Goal: Task Accomplishment & Management: Manage account settings

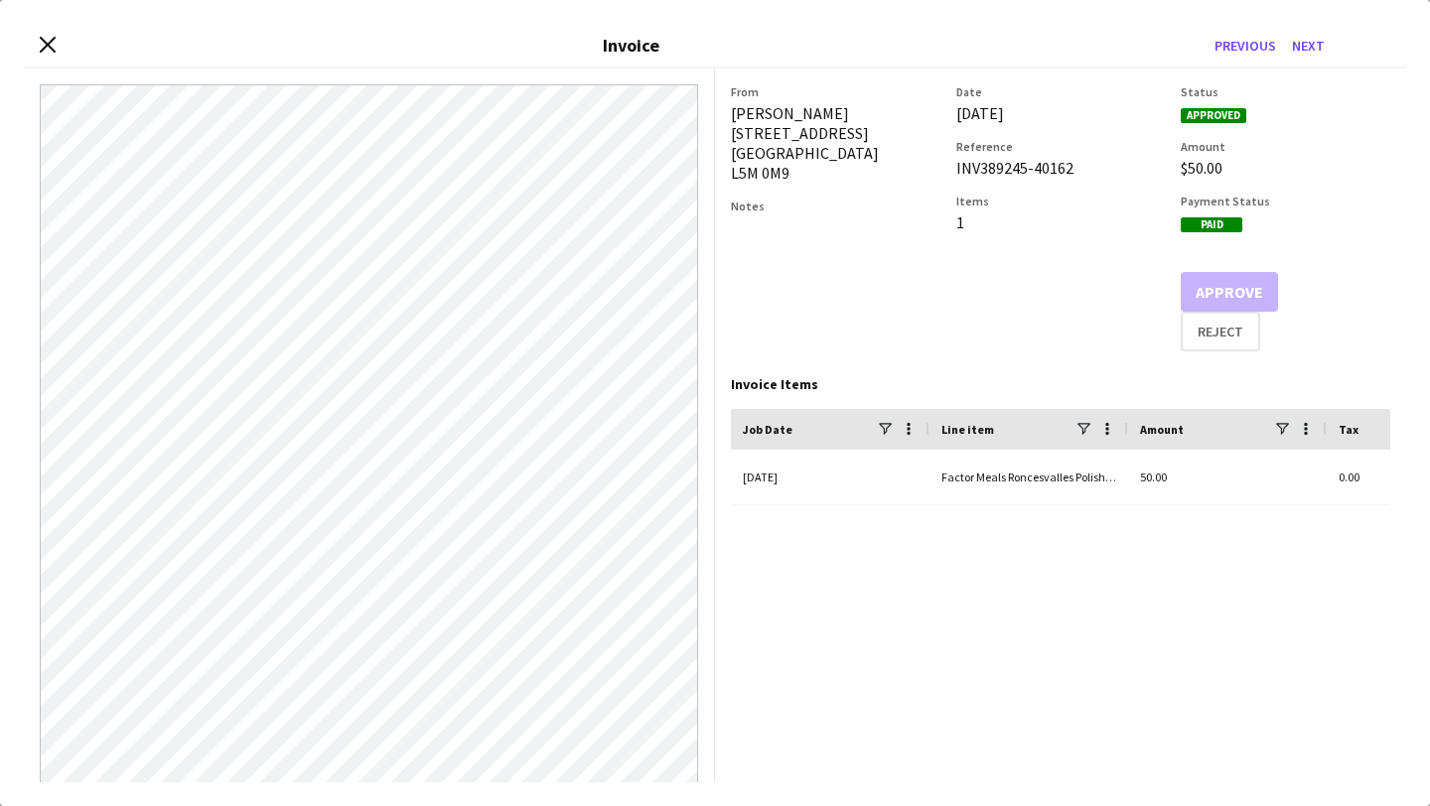
click at [52, 42] on icon "Close invoice dialog" at bounding box center [48, 45] width 16 height 16
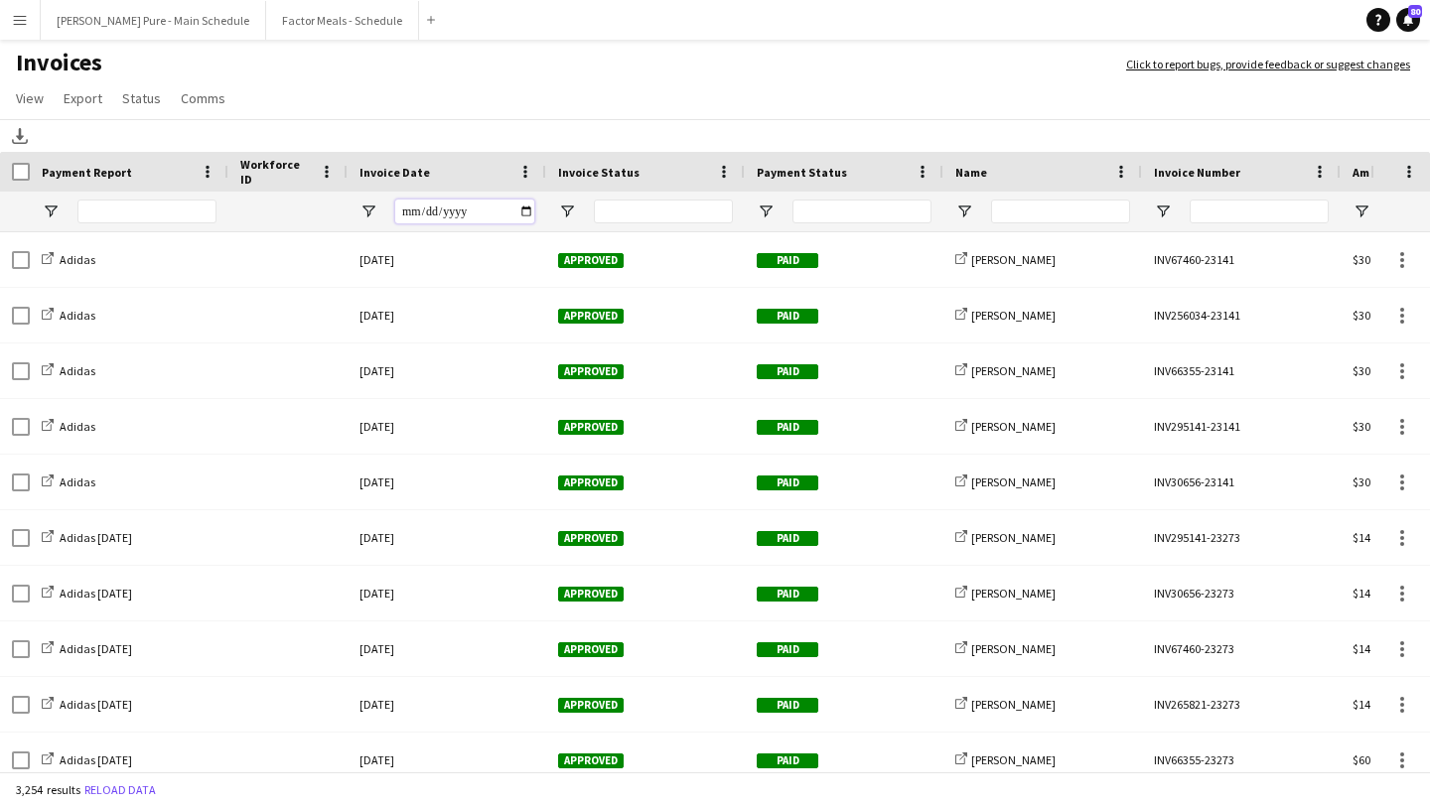
click at [524, 210] on input "Invoice Date Filter Input" at bounding box center [464, 212] width 139 height 24
type input "**********"
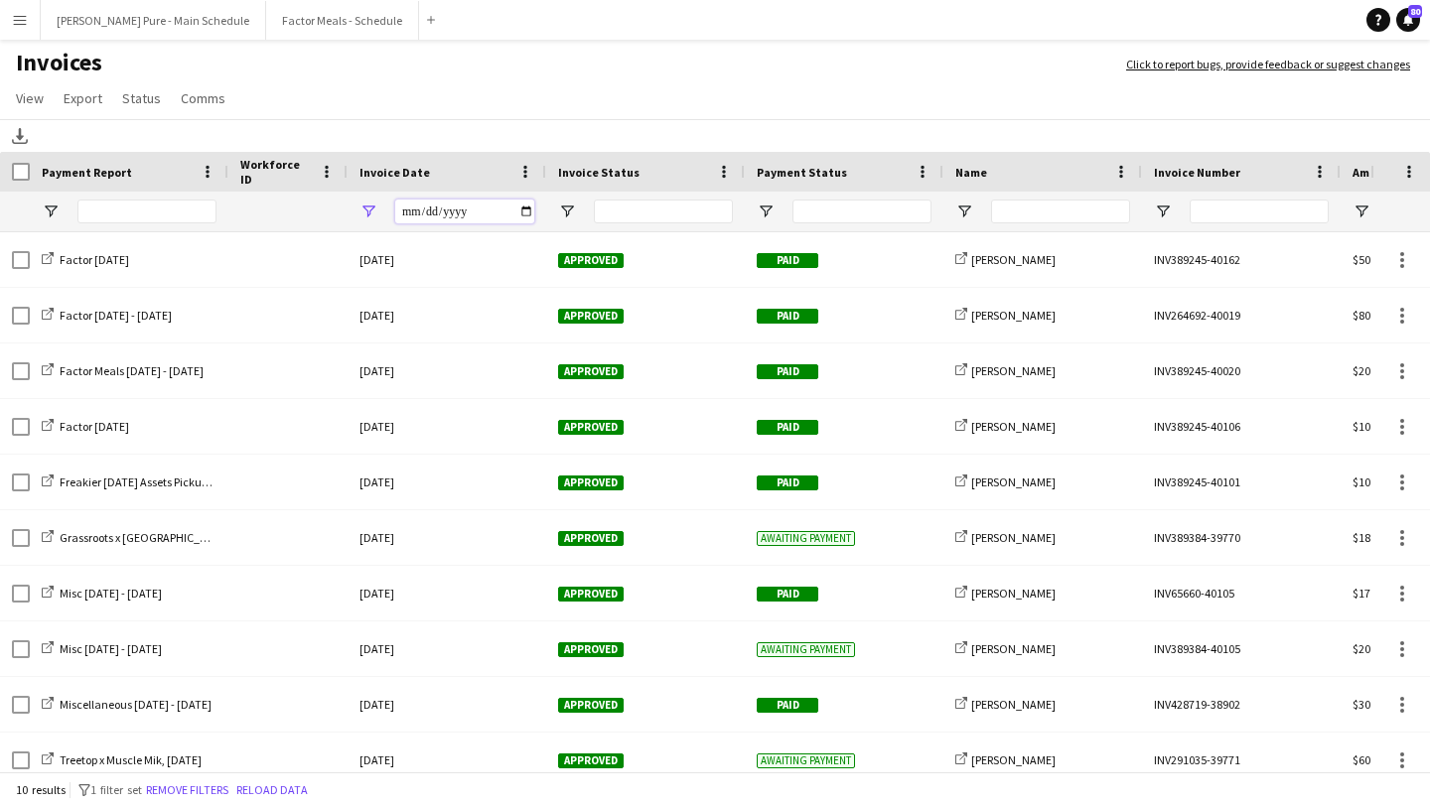
scroll to position [13, 0]
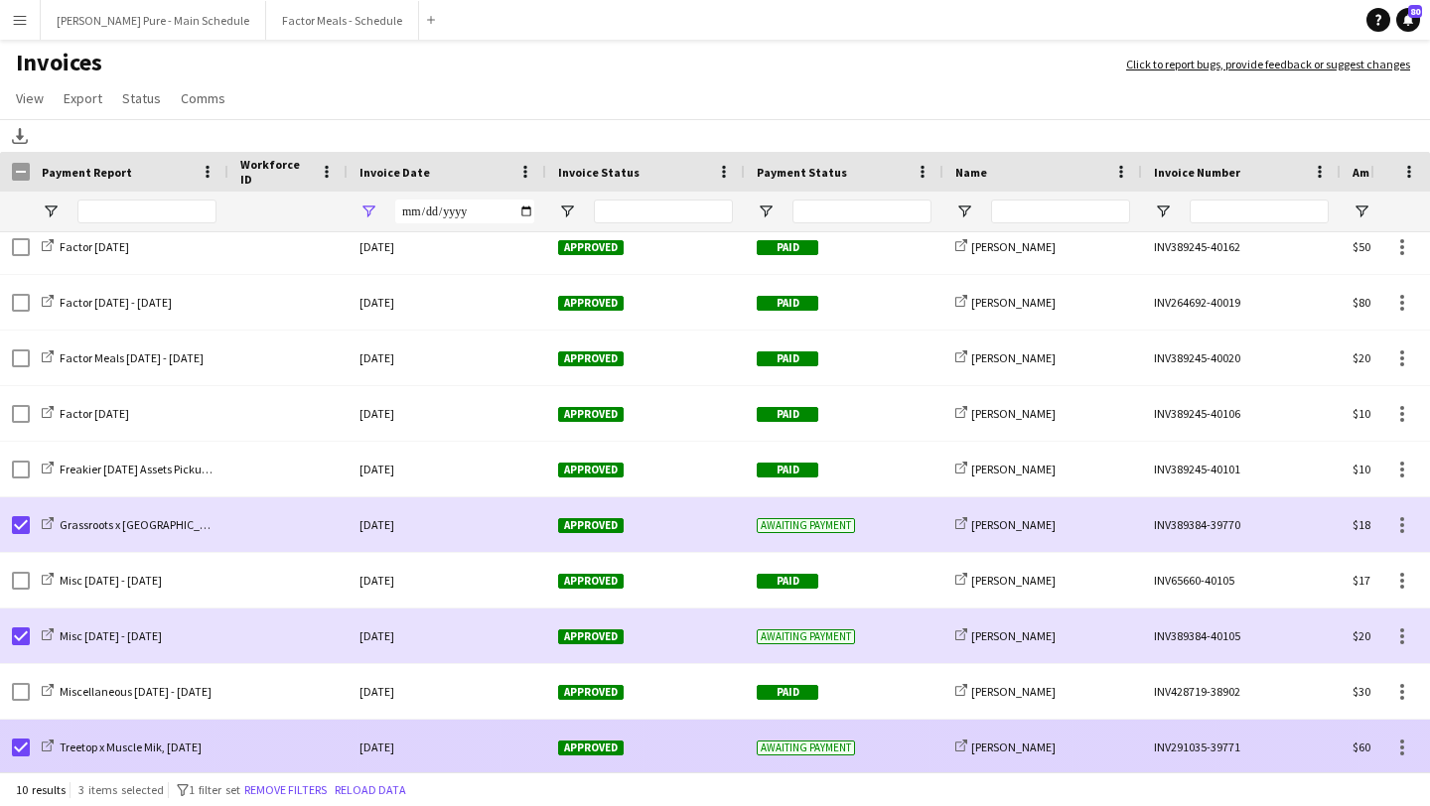
click at [609, 749] on span "Approved" at bounding box center [591, 748] width 66 height 15
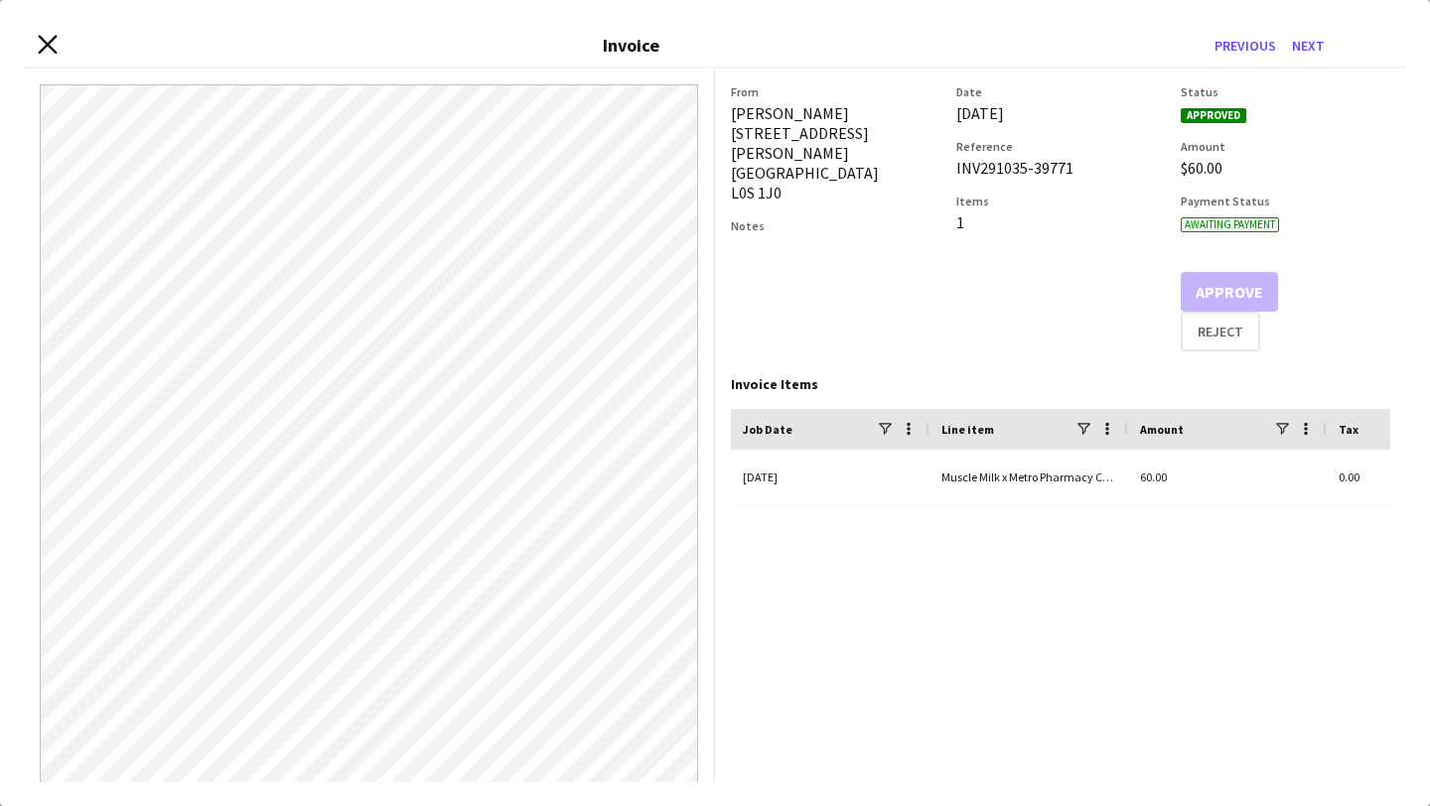
click at [48, 39] on icon "Close invoice dialog" at bounding box center [47, 44] width 19 height 19
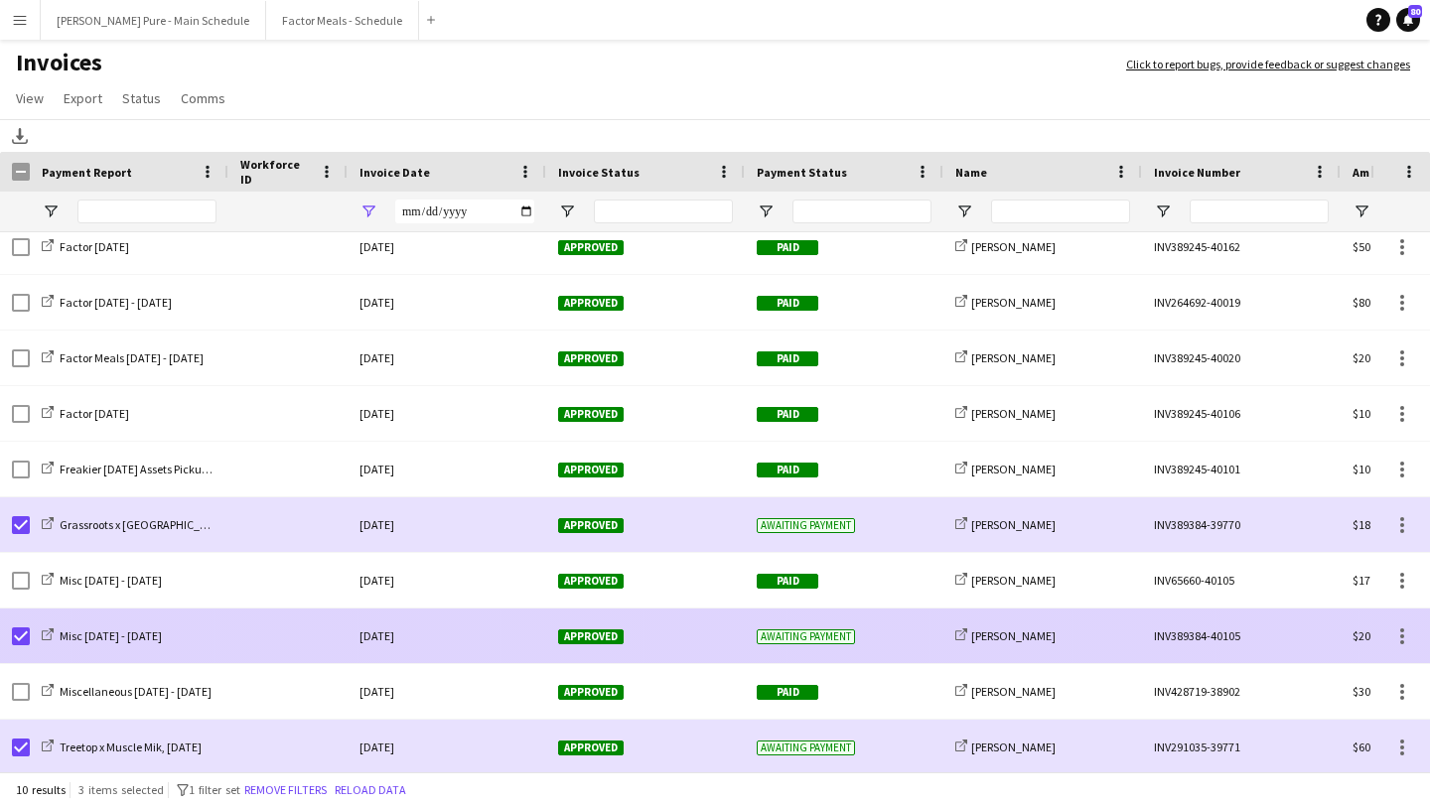
click at [592, 627] on div "Approved" at bounding box center [645, 636] width 199 height 55
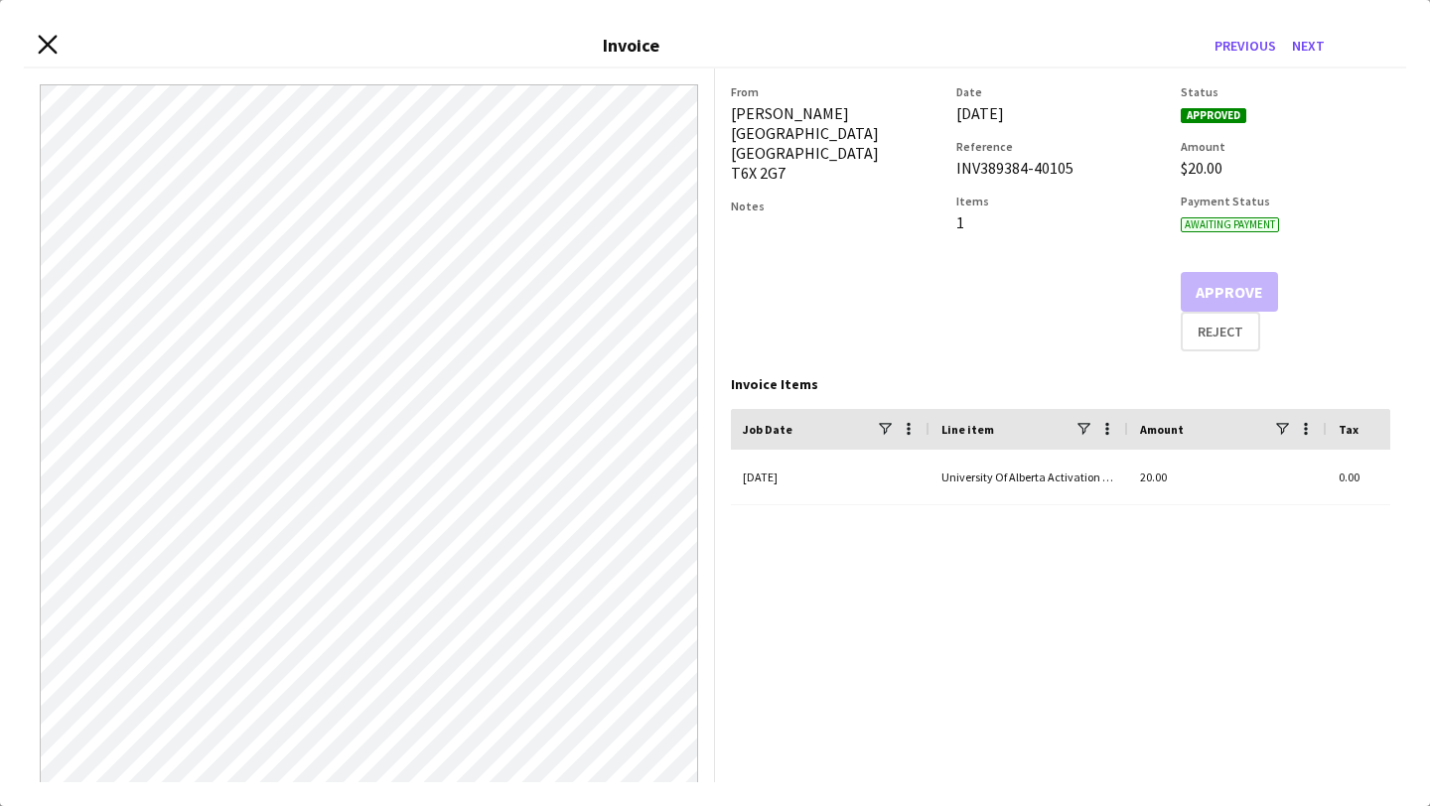
click at [48, 44] on icon at bounding box center [47, 44] width 19 height 19
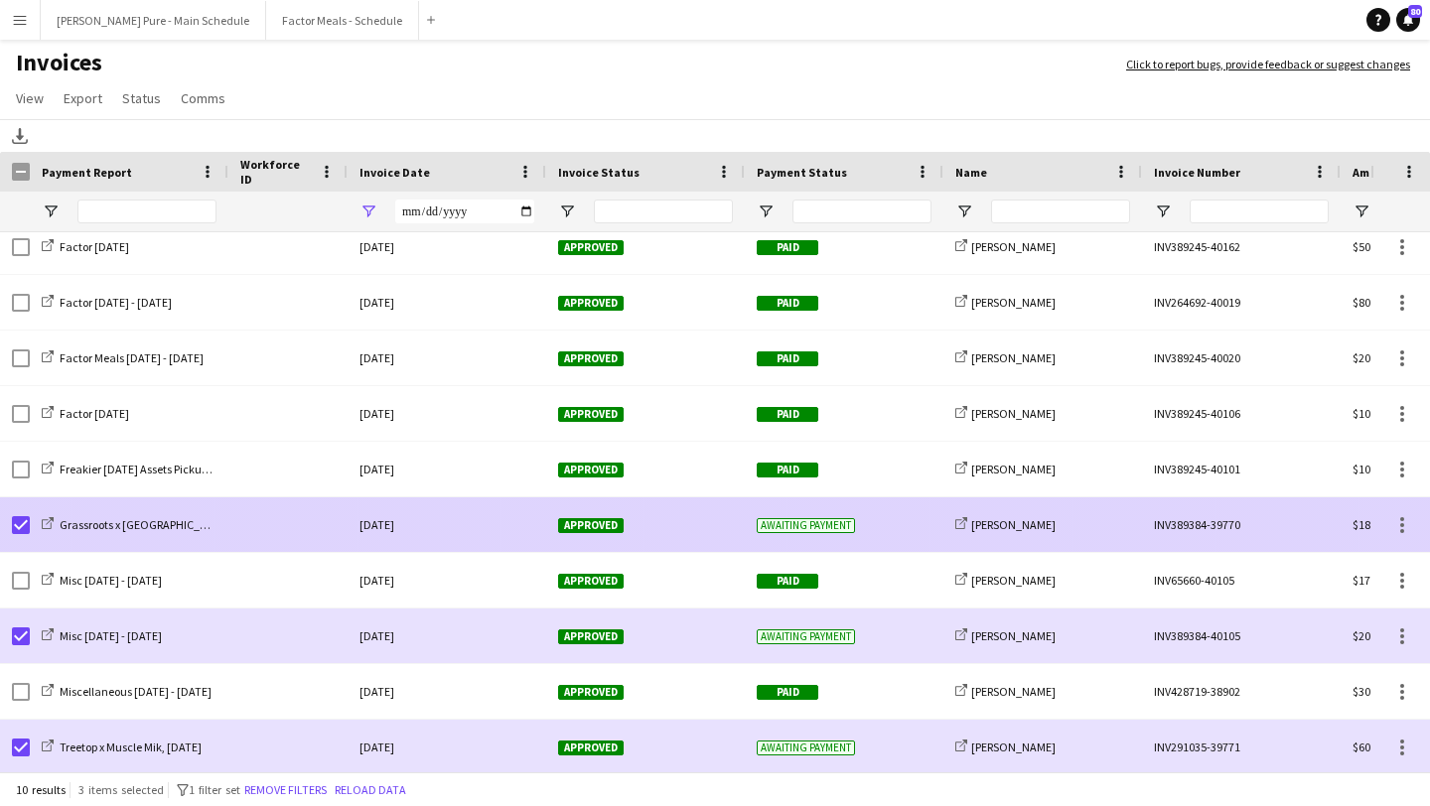
click at [567, 524] on span "Approved" at bounding box center [591, 525] width 66 height 15
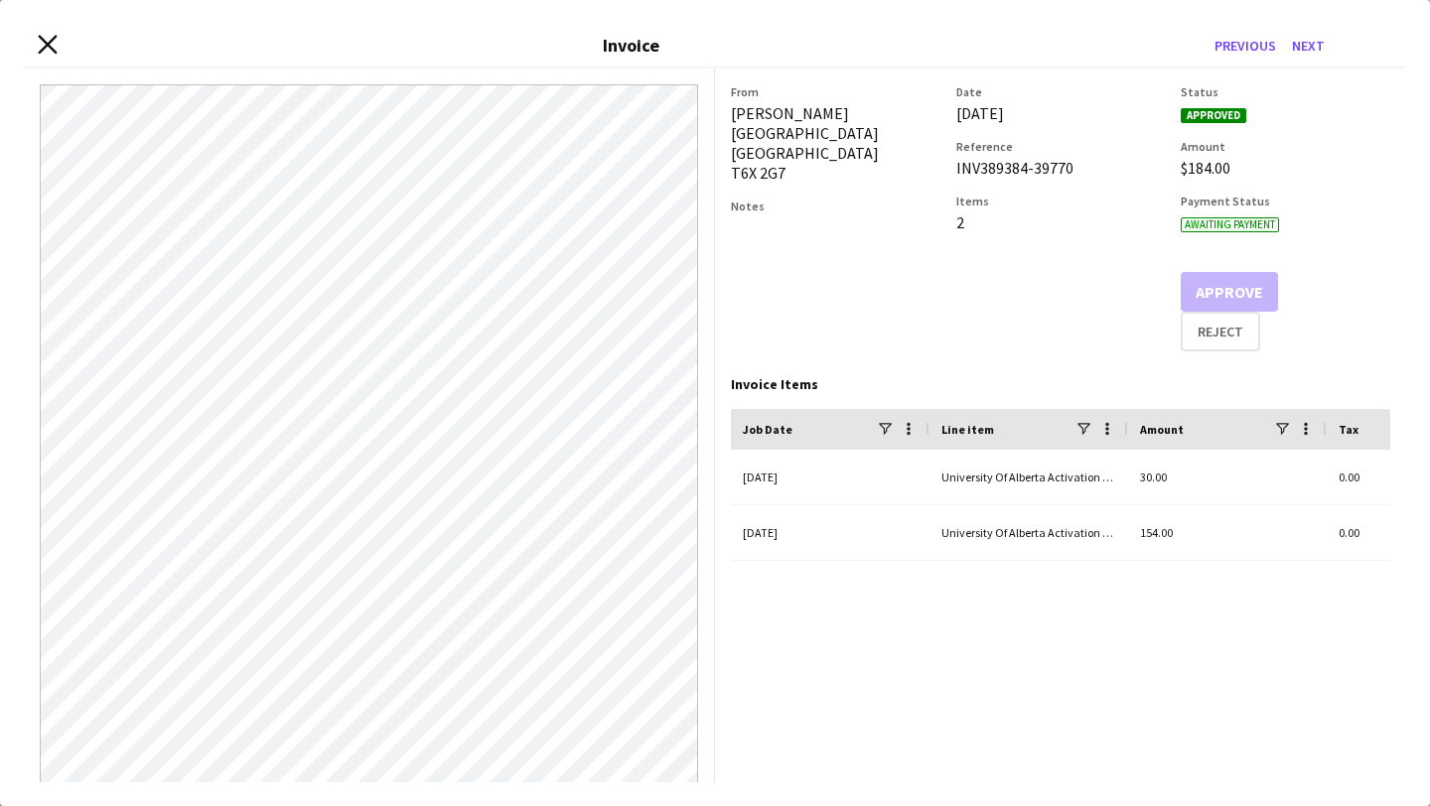
click at [53, 46] on icon "Close invoice dialog" at bounding box center [47, 44] width 19 height 19
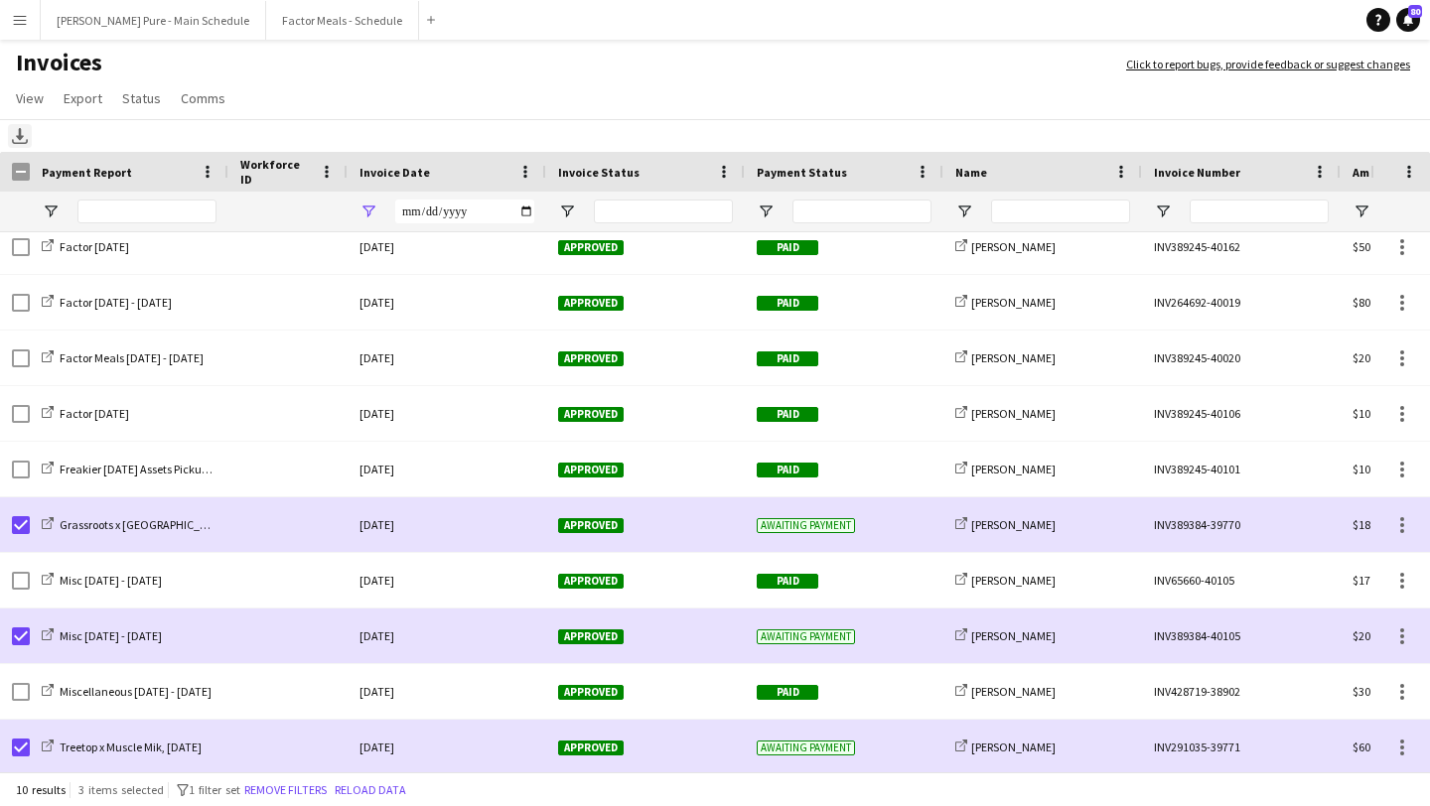
click at [18, 142] on icon "Download" at bounding box center [20, 136] width 16 height 16
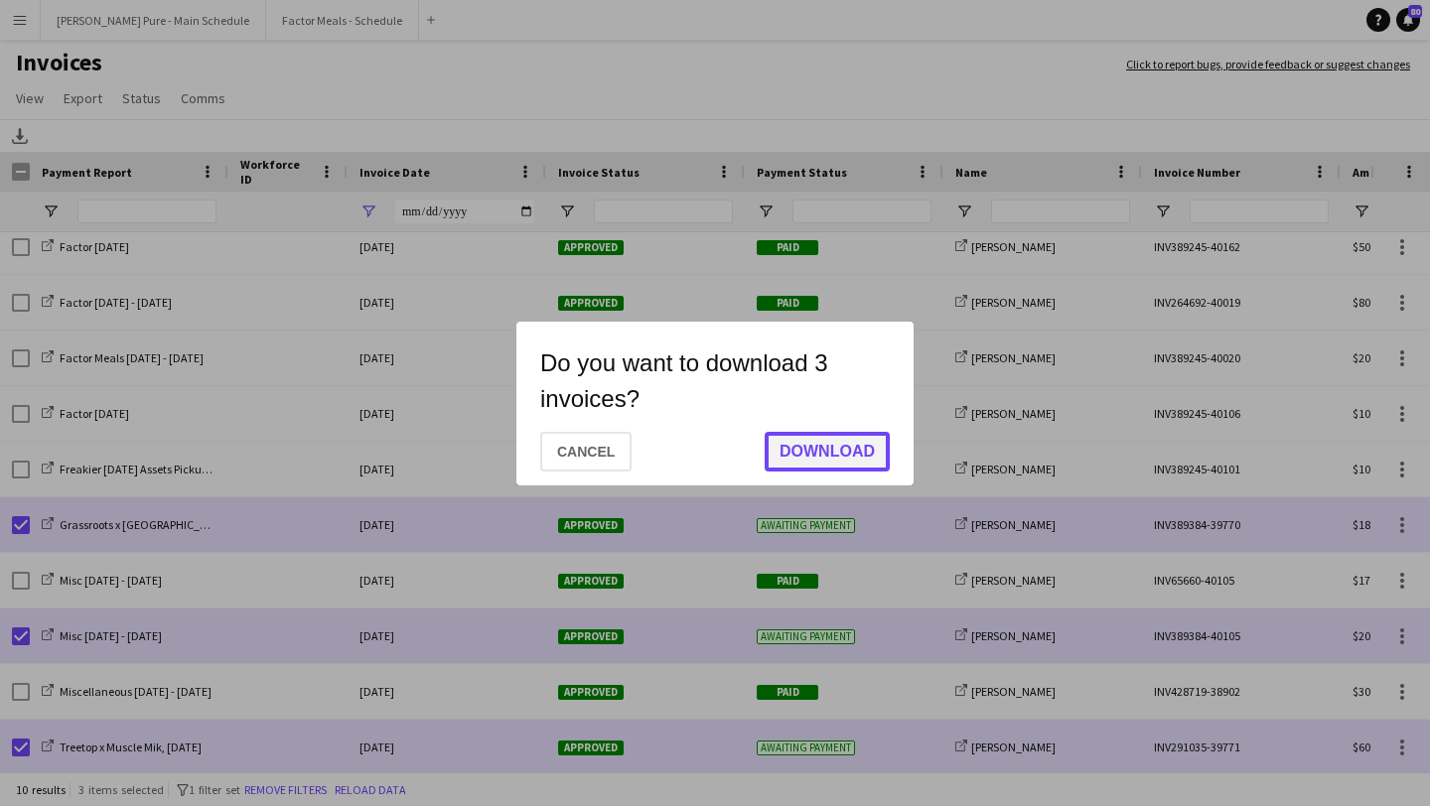
click at [850, 451] on button "Download" at bounding box center [826, 452] width 125 height 40
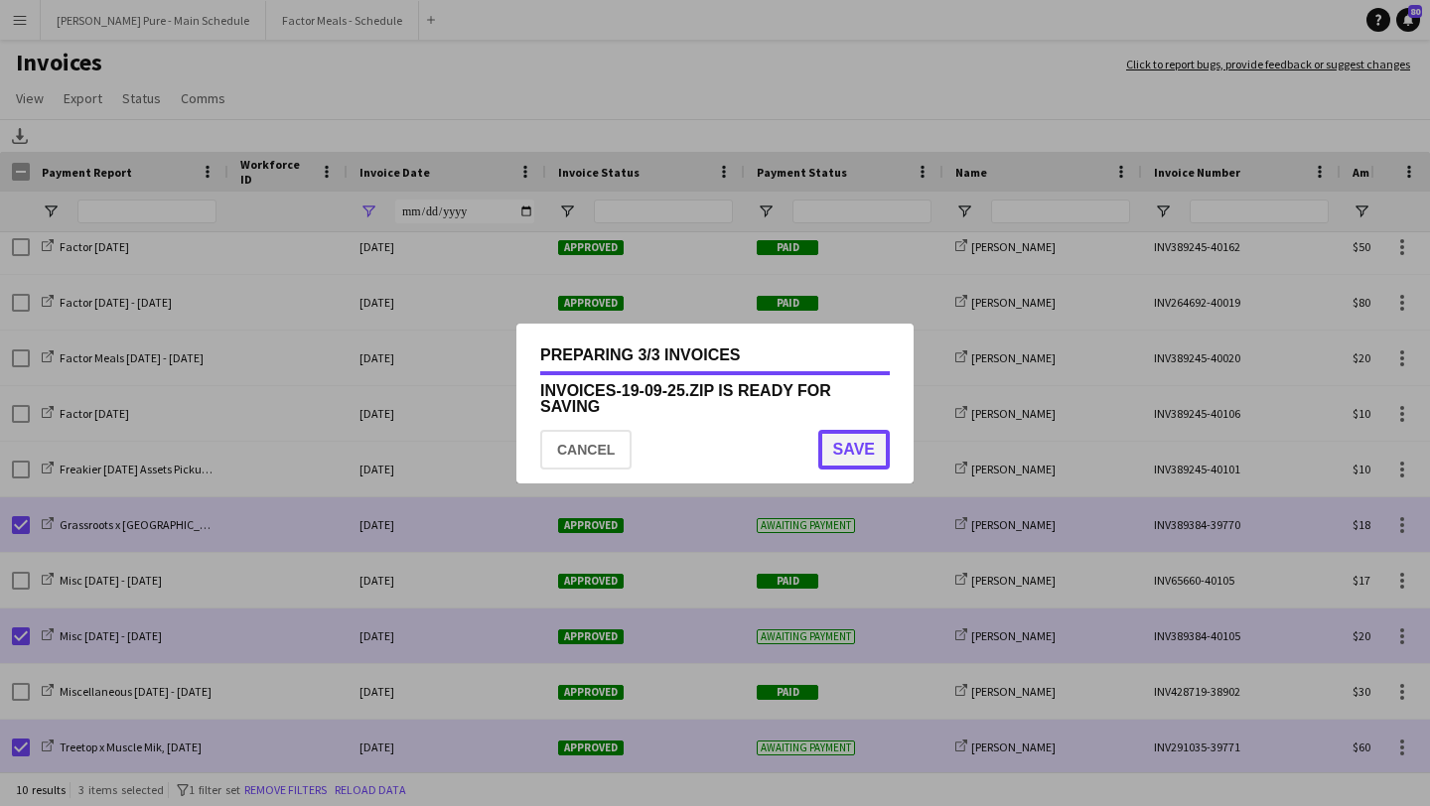
click at [848, 437] on button "Save" at bounding box center [853, 450] width 71 height 40
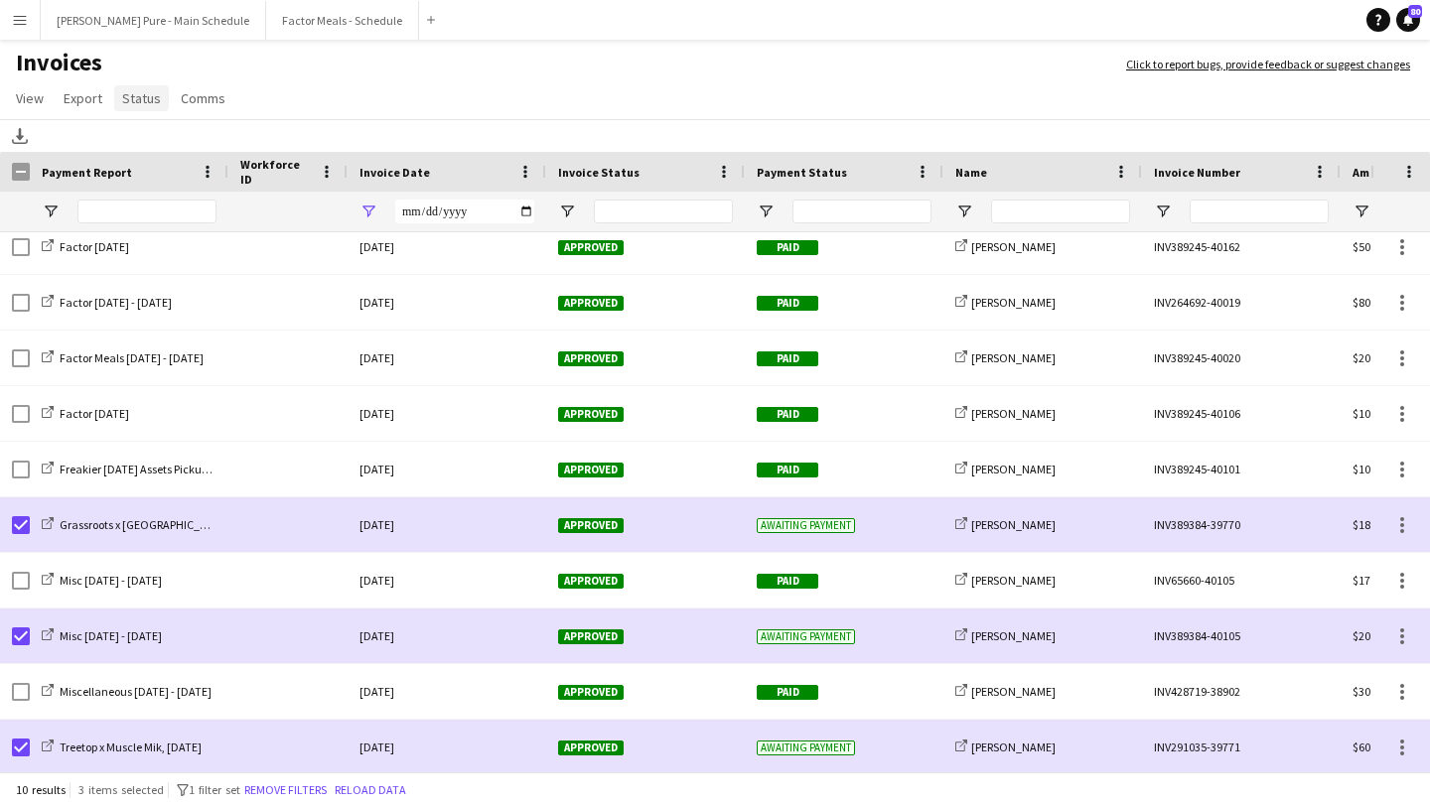
click at [125, 98] on span "Status" at bounding box center [141, 98] width 39 height 18
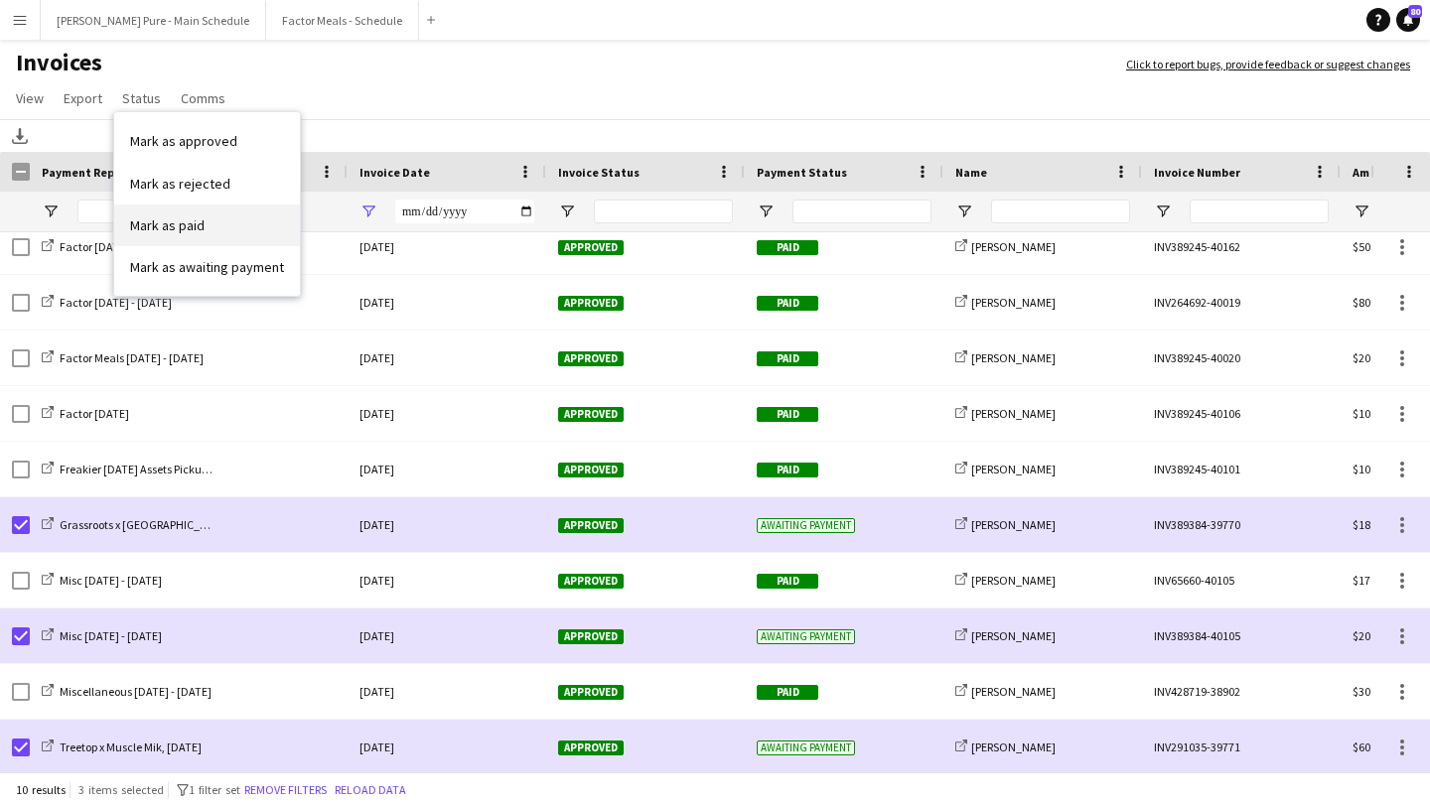
click at [200, 225] on span "Mark as paid" at bounding box center [167, 225] width 74 height 18
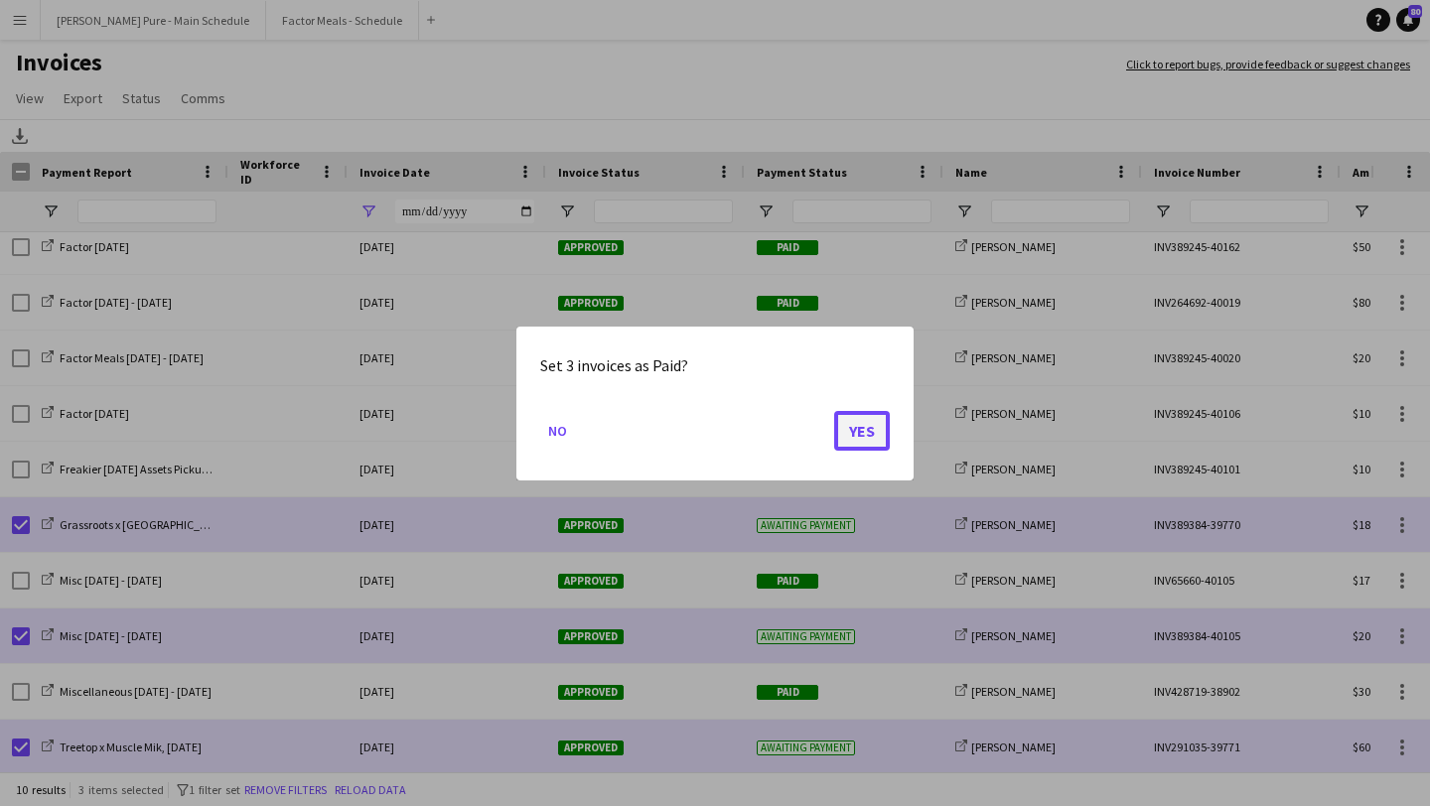
click at [881, 433] on button "Yes" at bounding box center [862, 430] width 56 height 40
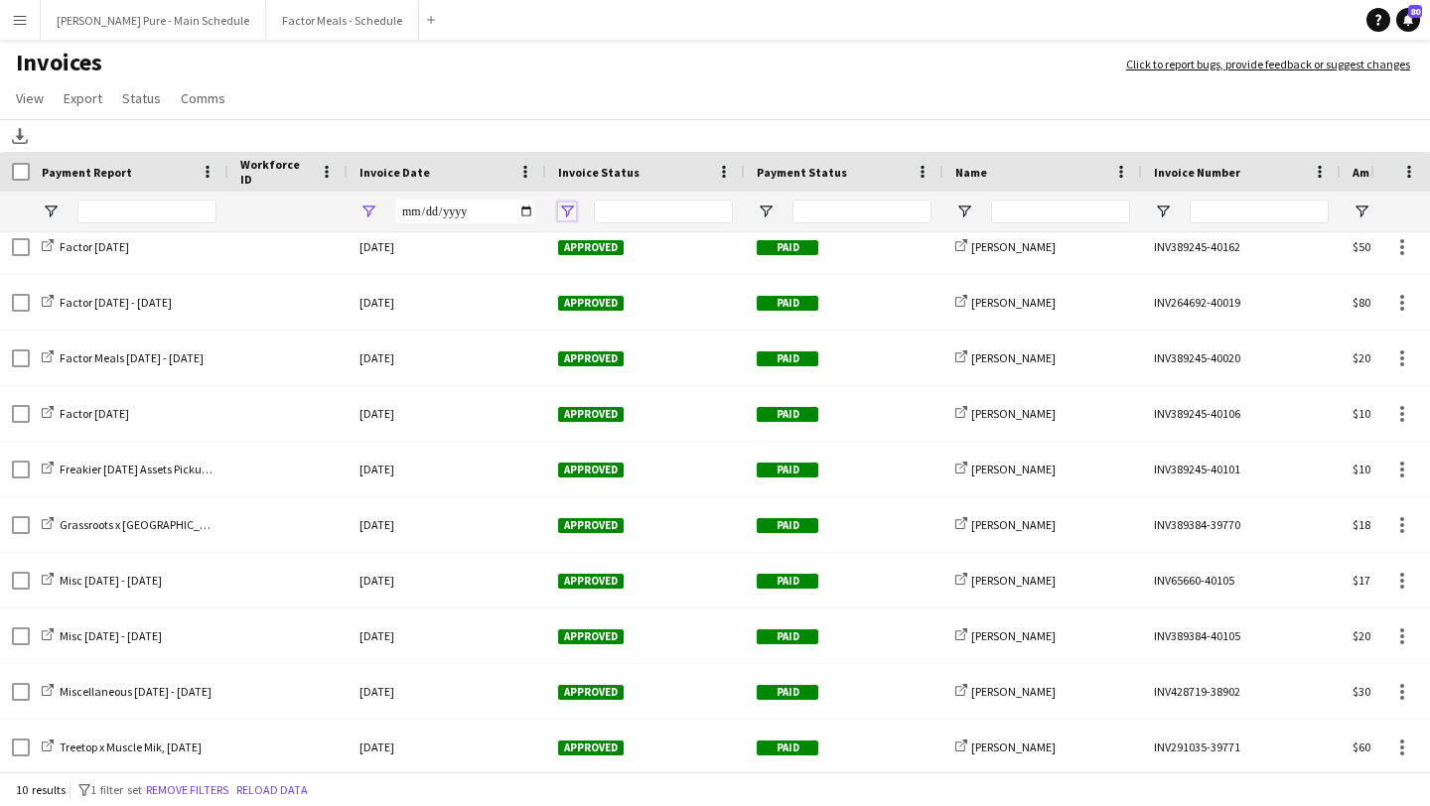
click at [562, 213] on span "Open Filter Menu" at bounding box center [567, 212] width 18 height 18
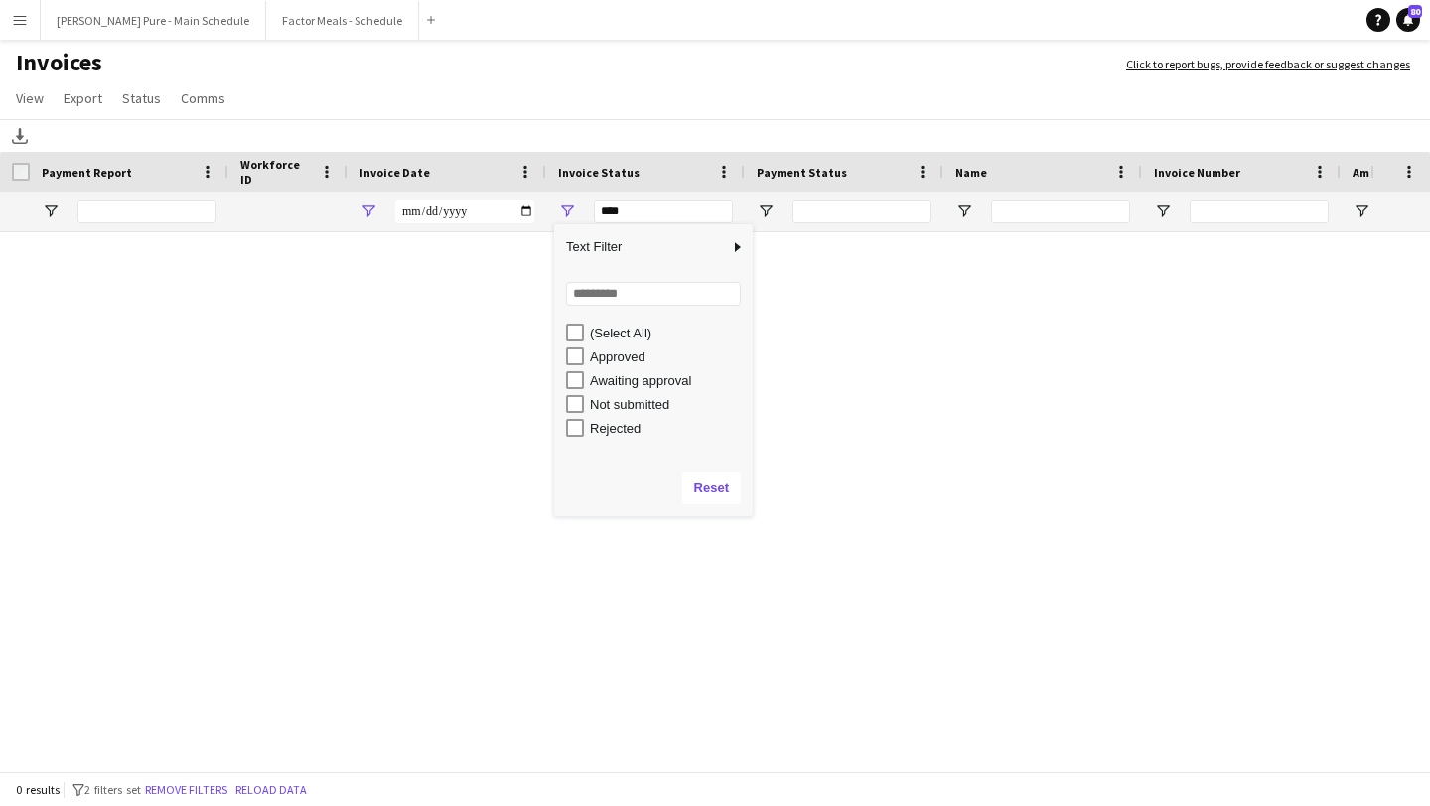
scroll to position [0, 0]
type input "**********"
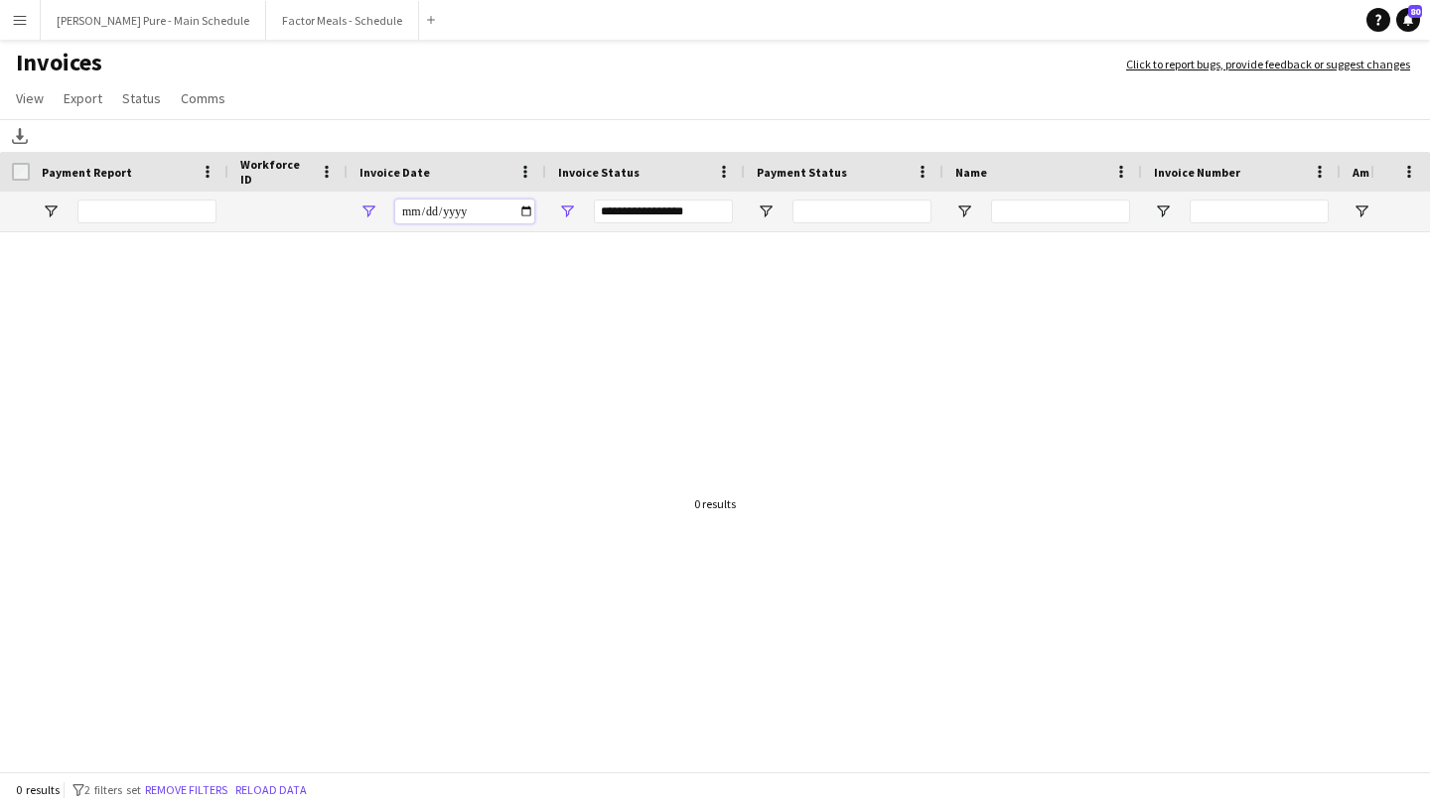
click at [524, 209] on input "**********" at bounding box center [464, 212] width 139 height 24
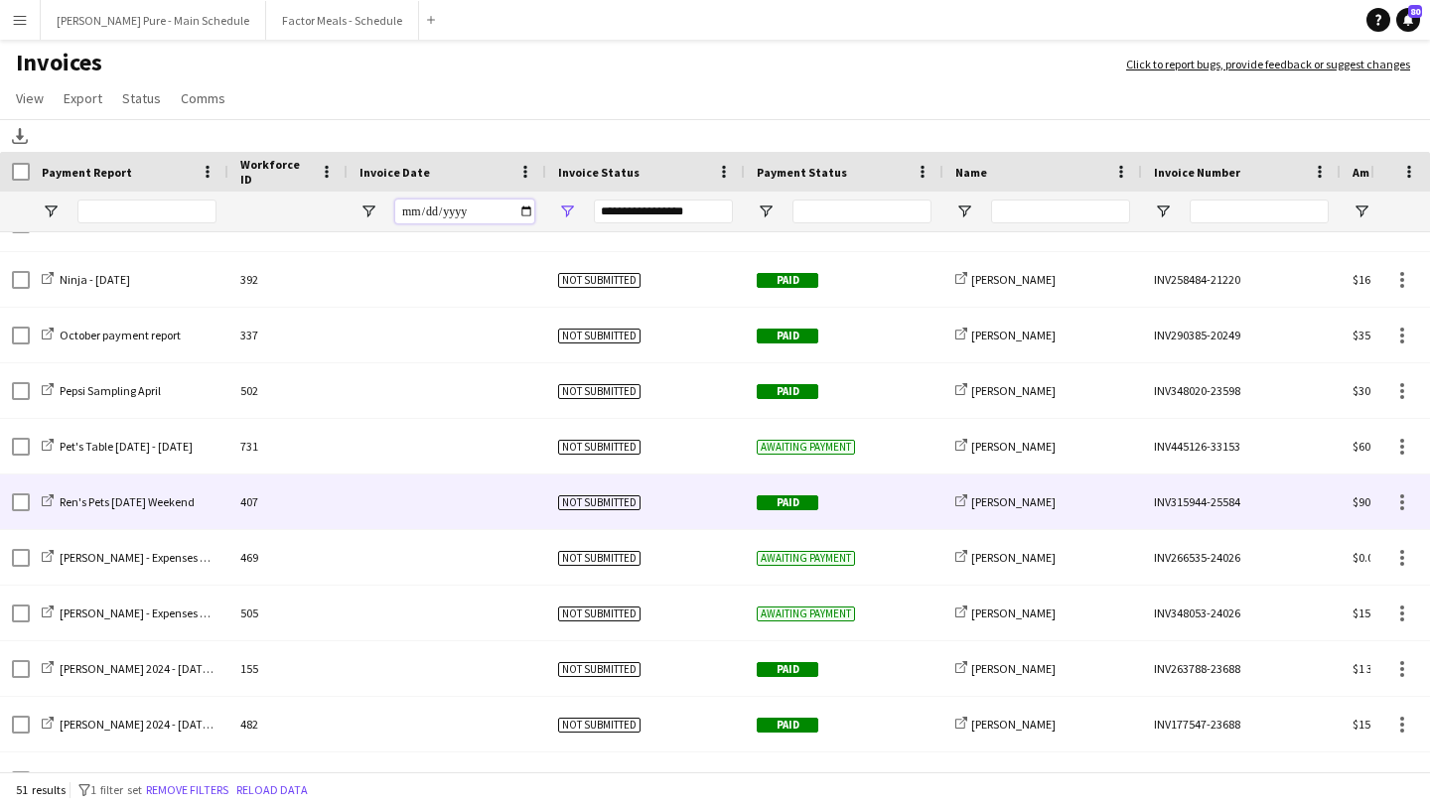
scroll to position [2206, 0]
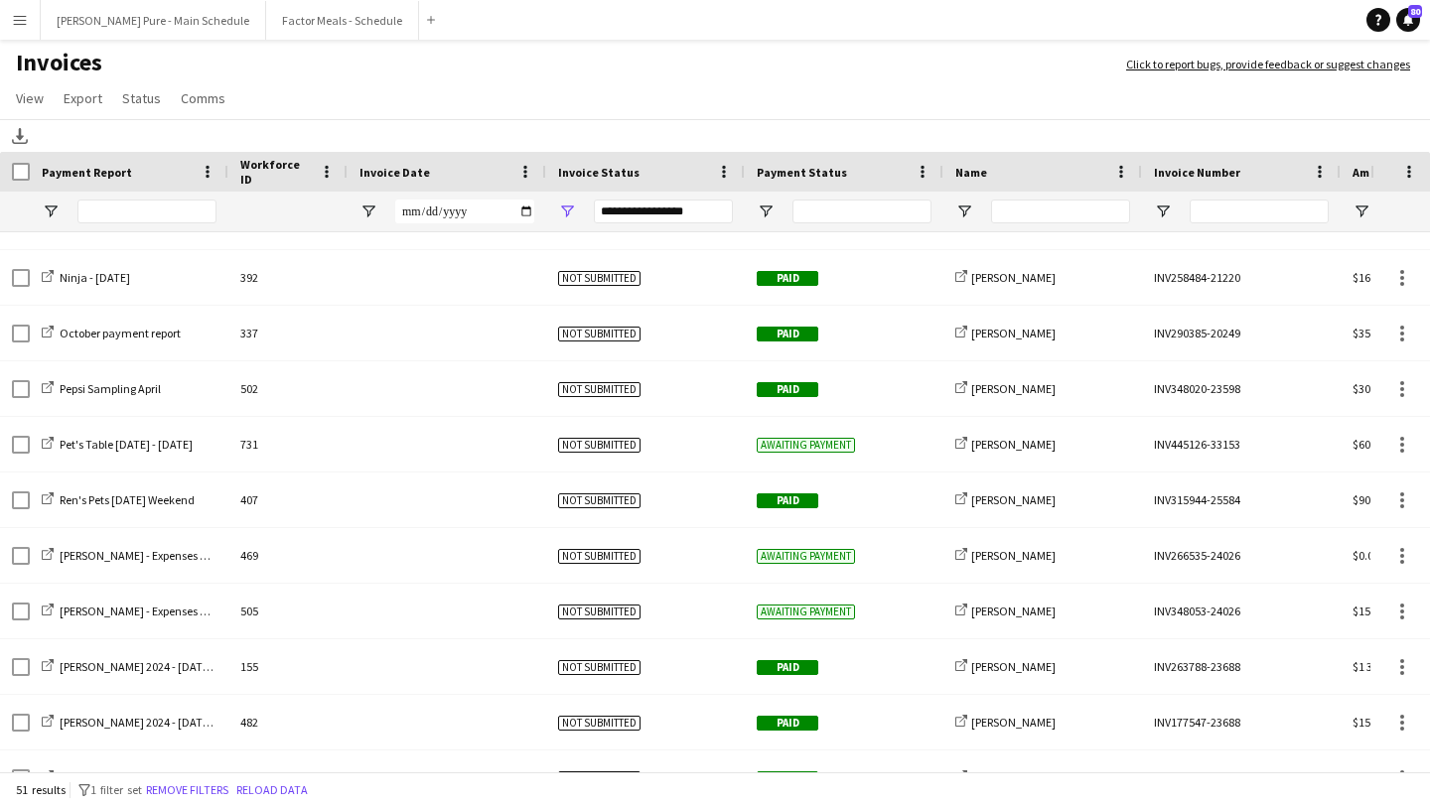
click at [421, 175] on span "Invoice Date" at bounding box center [394, 172] width 70 height 15
click at [442, 169] on span at bounding box center [445, 172] width 18 height 18
click at [442, 168] on span at bounding box center [445, 172] width 18 height 18
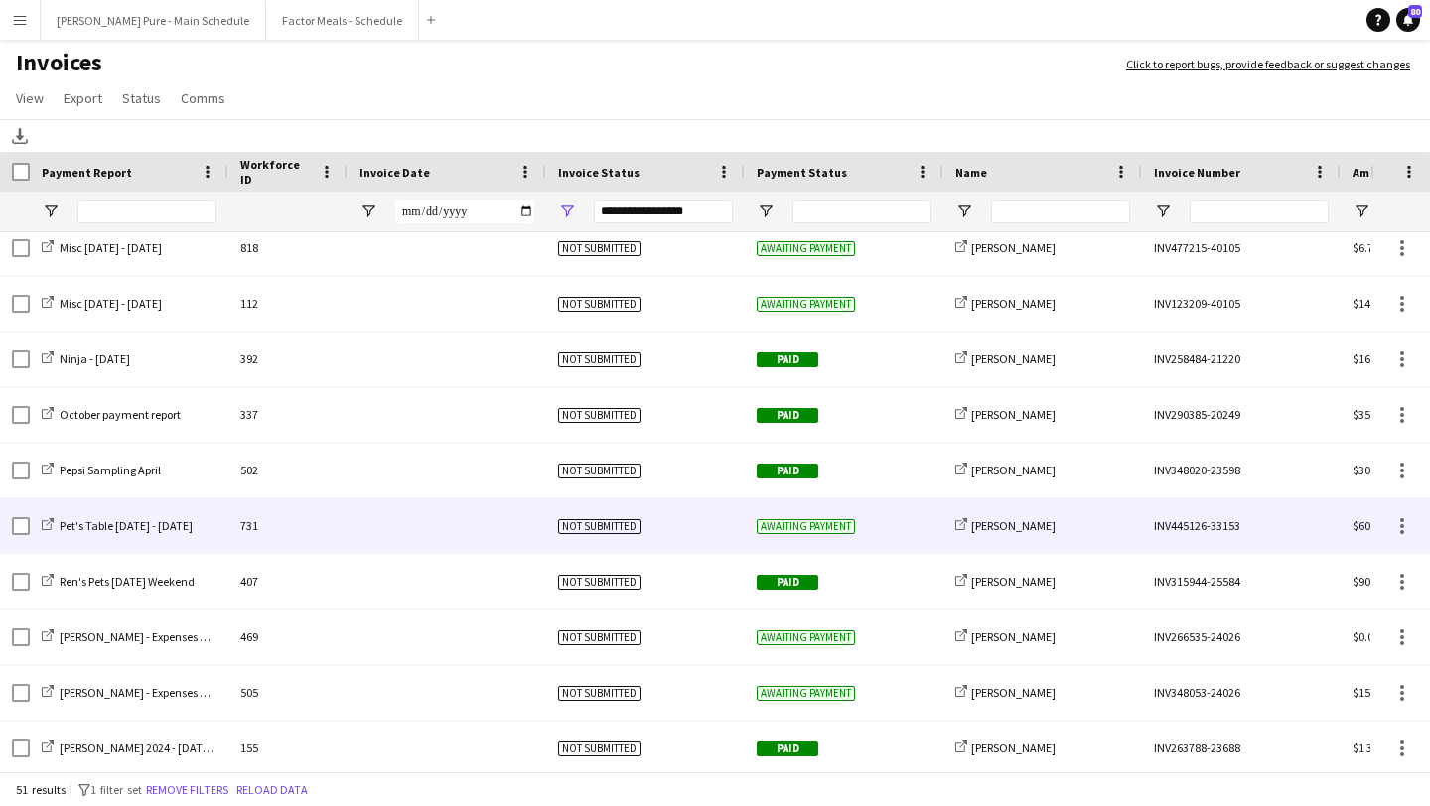
scroll to position [0, 0]
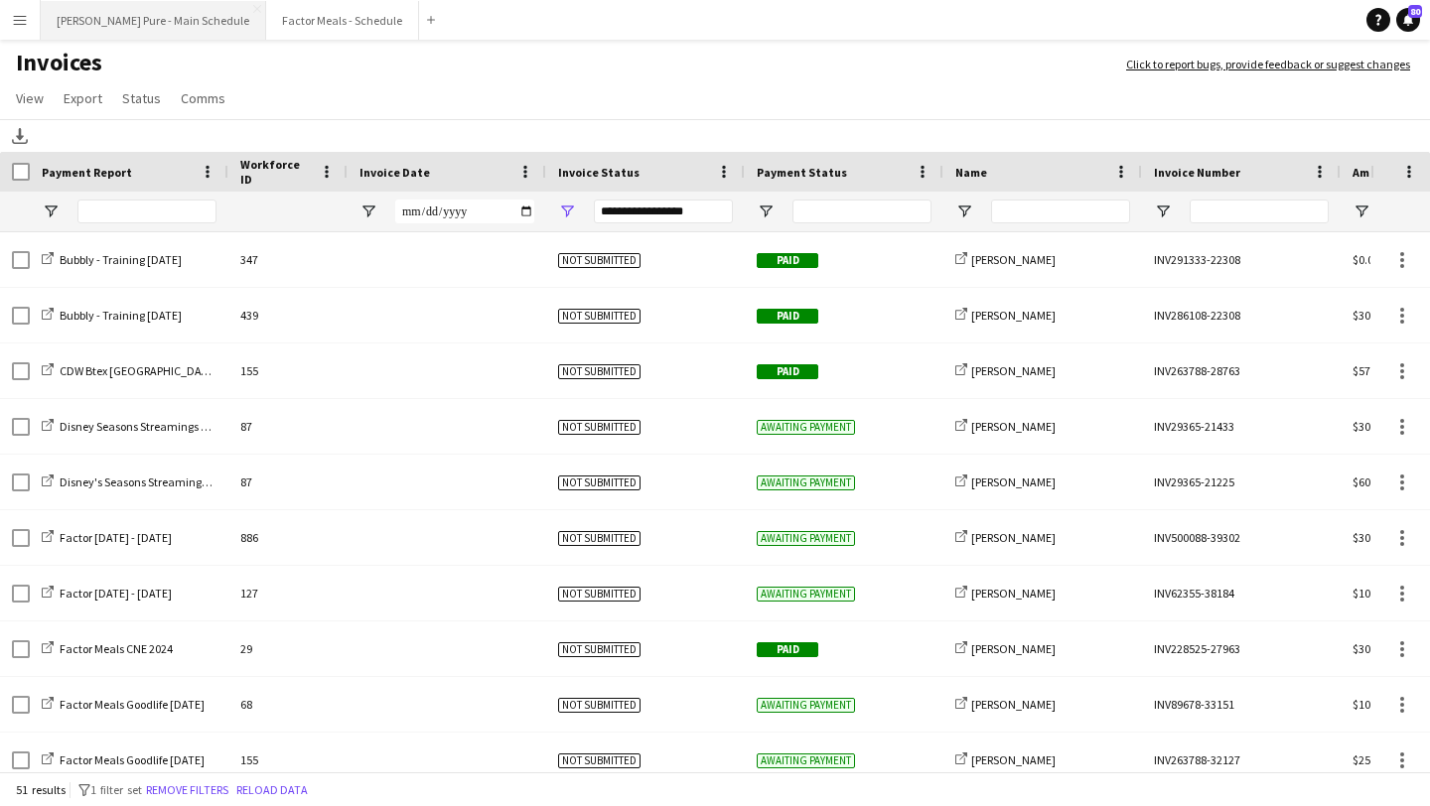
click at [130, 9] on button "Simon Pure - Main Schedule Close" at bounding box center [153, 20] width 225 height 39
